Goal: Task Accomplishment & Management: Manage account settings

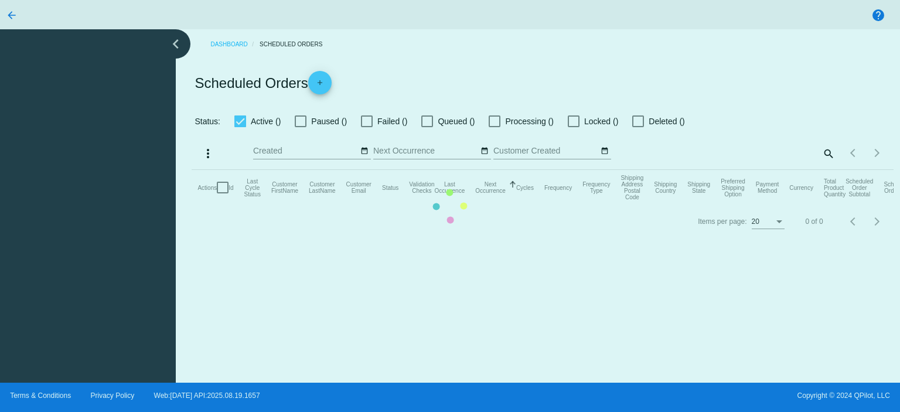
checkbox input "true"
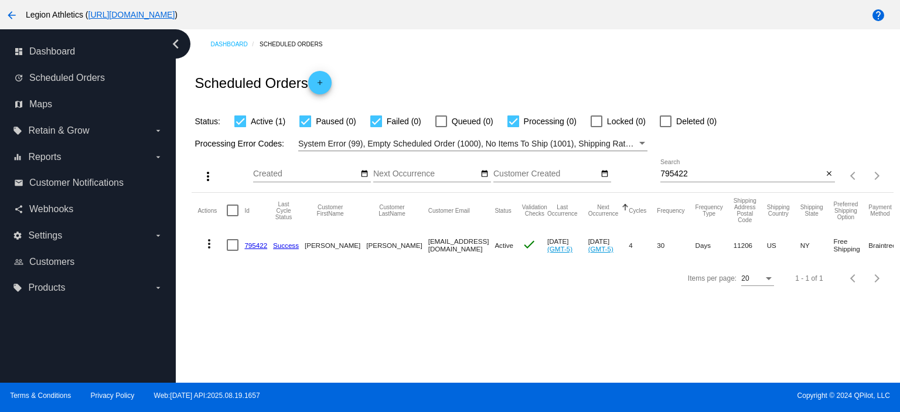
click at [700, 171] on input "795422" at bounding box center [742, 173] width 162 height 9
paste input "juanmicherosales@gmail.com"
click at [694, 71] on div "Scheduled Orders add" at bounding box center [543, 82] width 702 height 47
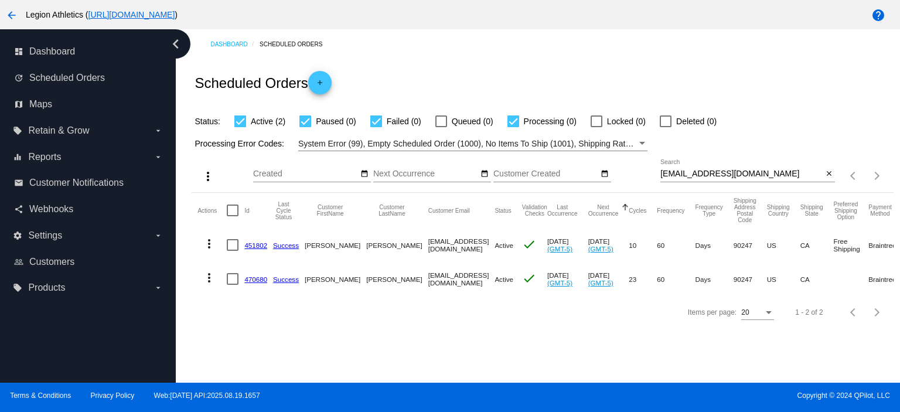
click at [685, 179] on div "juanmicherosales@gmail.com Search" at bounding box center [742, 170] width 162 height 23
click at [687, 175] on input "juanmicherosales@gmail.com" at bounding box center [742, 173] width 162 height 9
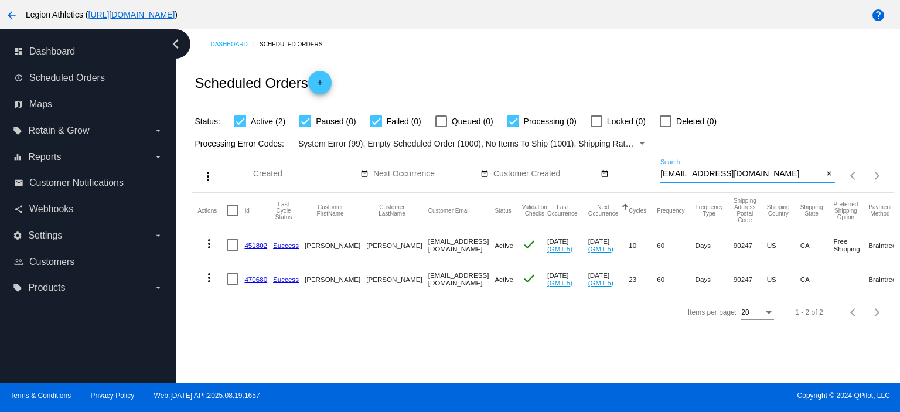
click at [687, 175] on input "juanmicherosales@gmail.com" at bounding box center [742, 173] width 162 height 9
paste input "_courtney_2000@yahoo"
type input "j_courtney_2000@yahoo.com"
click at [616, 96] on div "Scheduled Orders add" at bounding box center [543, 82] width 702 height 47
click at [447, 79] on div "Scheduled Orders add" at bounding box center [543, 82] width 702 height 47
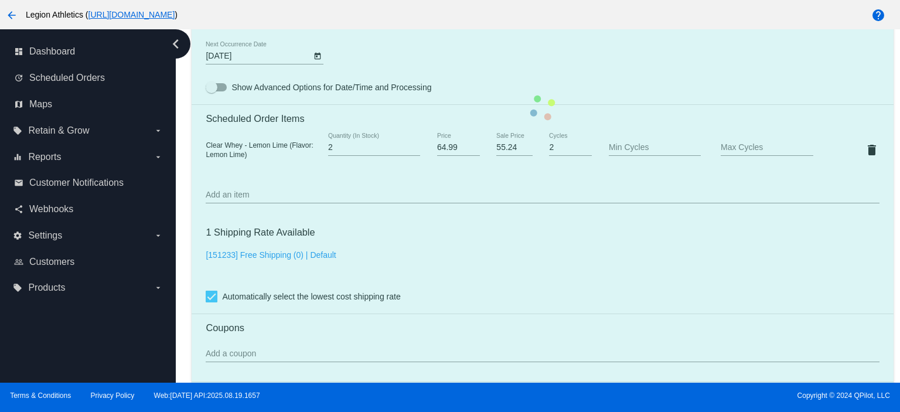
scroll to position [781, 0]
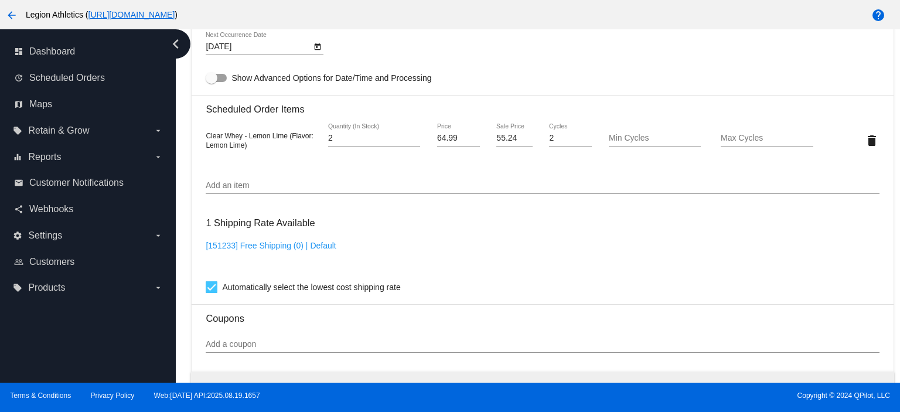
click at [497, 140] on input "55.24" at bounding box center [514, 138] width 36 height 9
paste input "48.7425"
type input "48.7425"
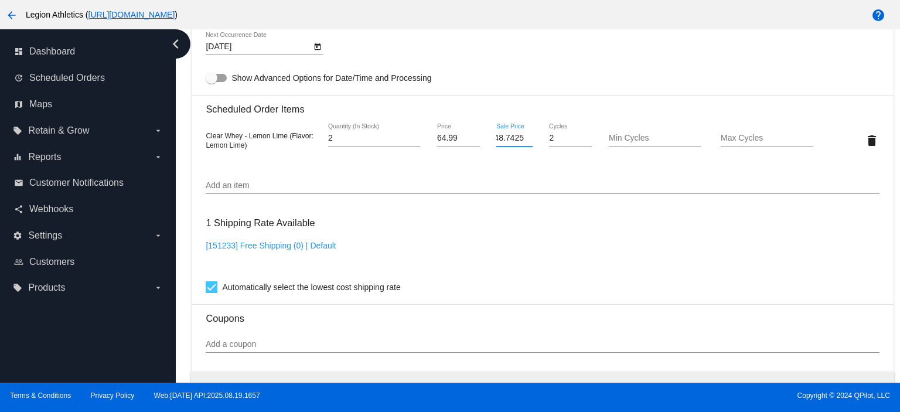
click at [539, 55] on mat-card "Customer 1724567: [PERSON_NAME] [PERSON_NAME] [PERSON_NAME][EMAIL_ADDRESS][DOMA…" at bounding box center [543, 112] width 702 height 1172
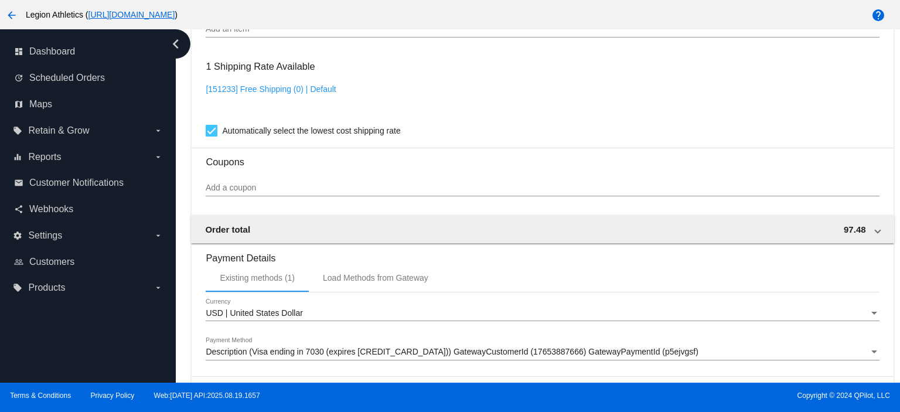
scroll to position [1100, 0]
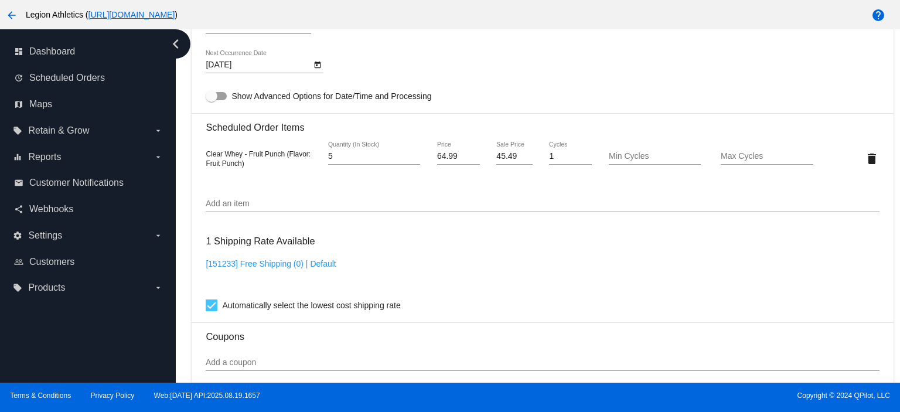
scroll to position [781, 0]
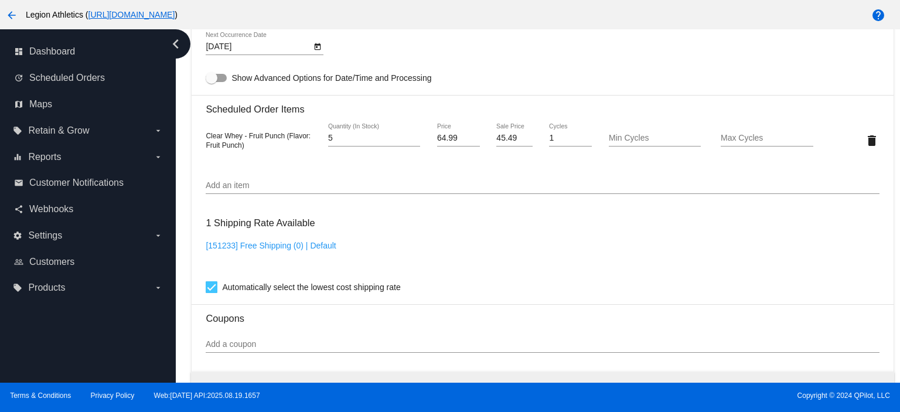
click at [507, 143] on input "45.49" at bounding box center [514, 138] width 36 height 9
paste input "2.24"
type input "42.24"
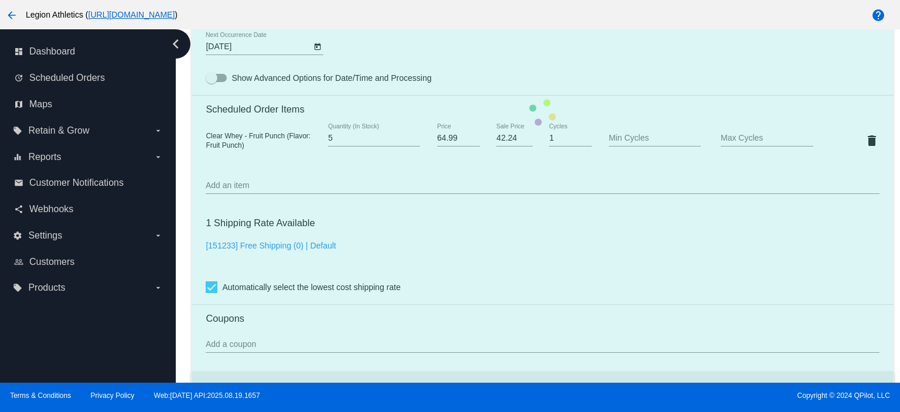
click at [514, 67] on mat-card "Customer 1149242: Jamie Wilcher j_courtney_2000@yahoo.com Customer Shipping Ent…" at bounding box center [543, 112] width 702 height 1172
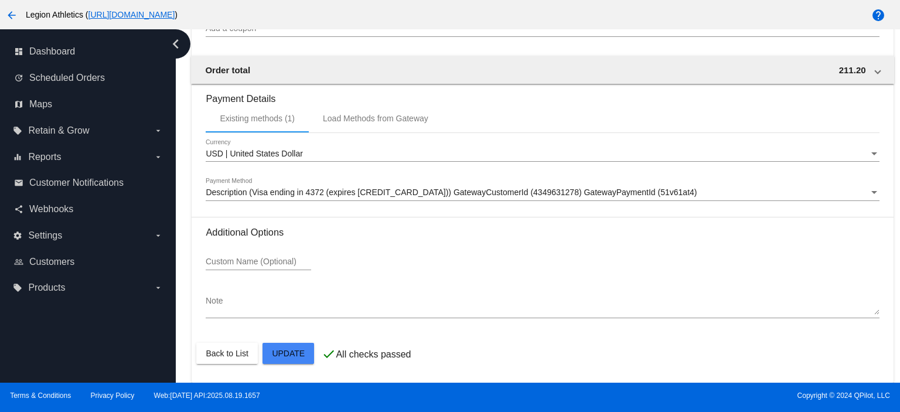
scroll to position [1100, 0]
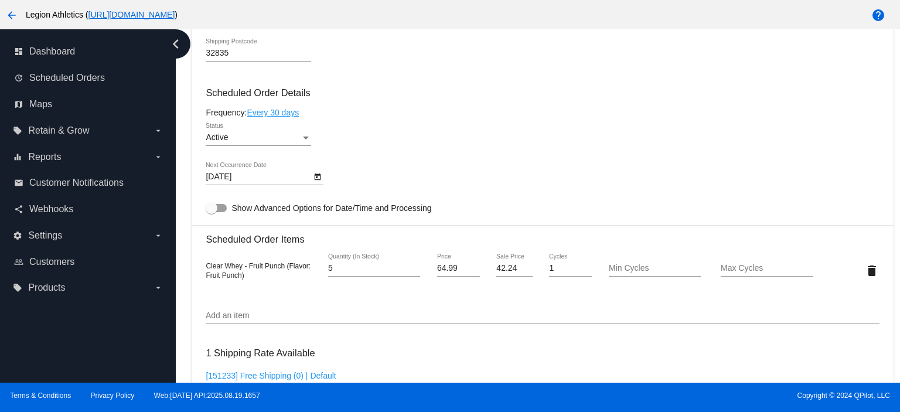
scroll to position [781, 0]
